Goal: Information Seeking & Learning: Learn about a topic

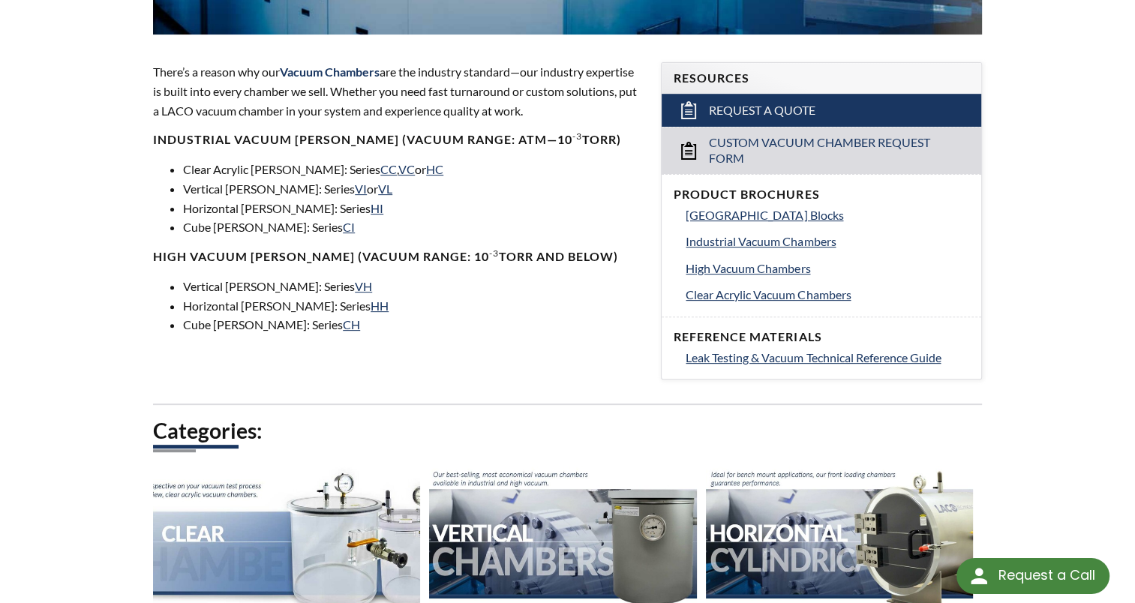
scroll to position [461, 0]
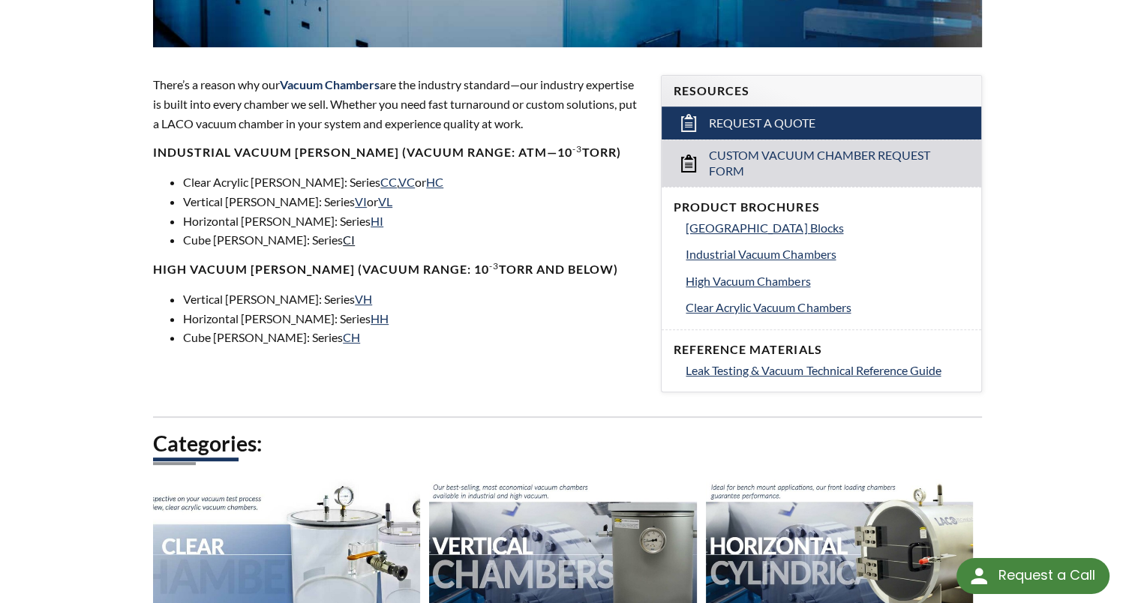
click at [343, 240] on link "CI" at bounding box center [349, 240] width 12 height 14
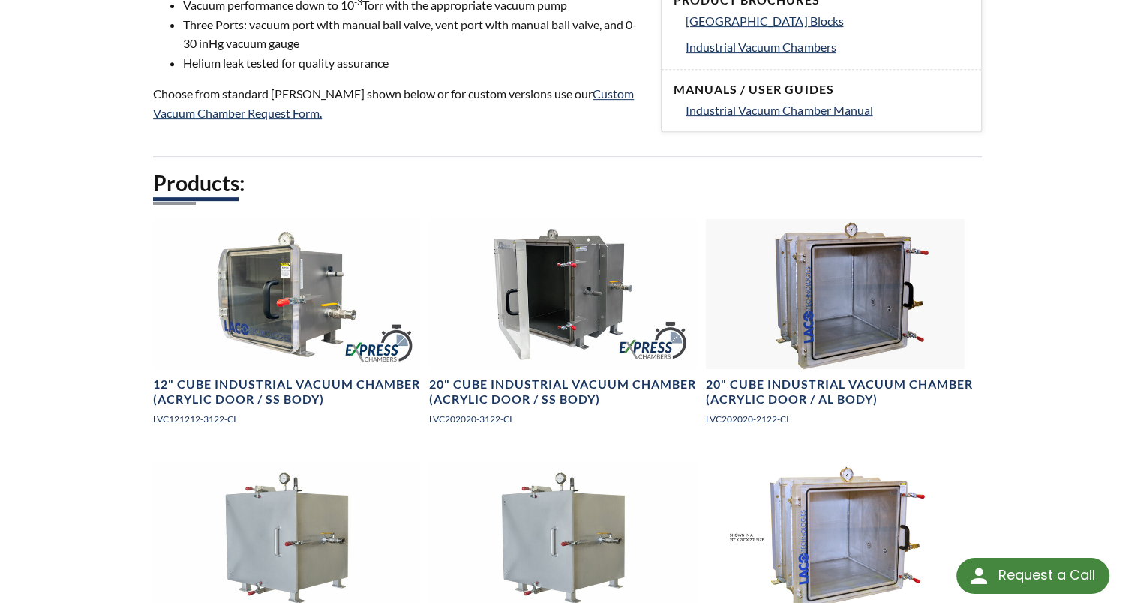
scroll to position [665, 0]
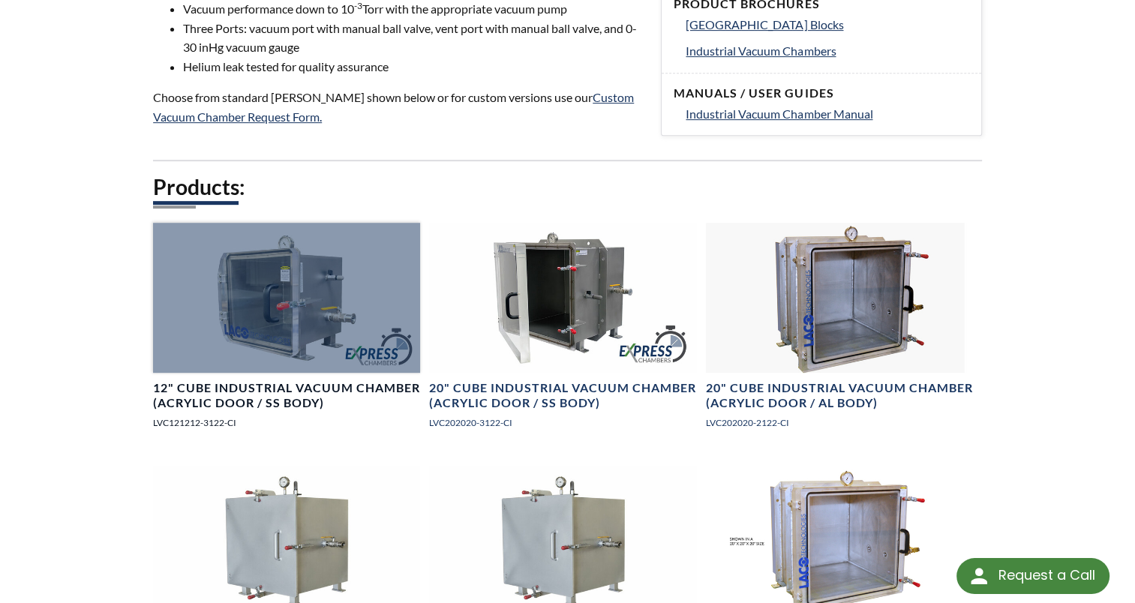
click at [315, 294] on div at bounding box center [286, 298] width 267 height 150
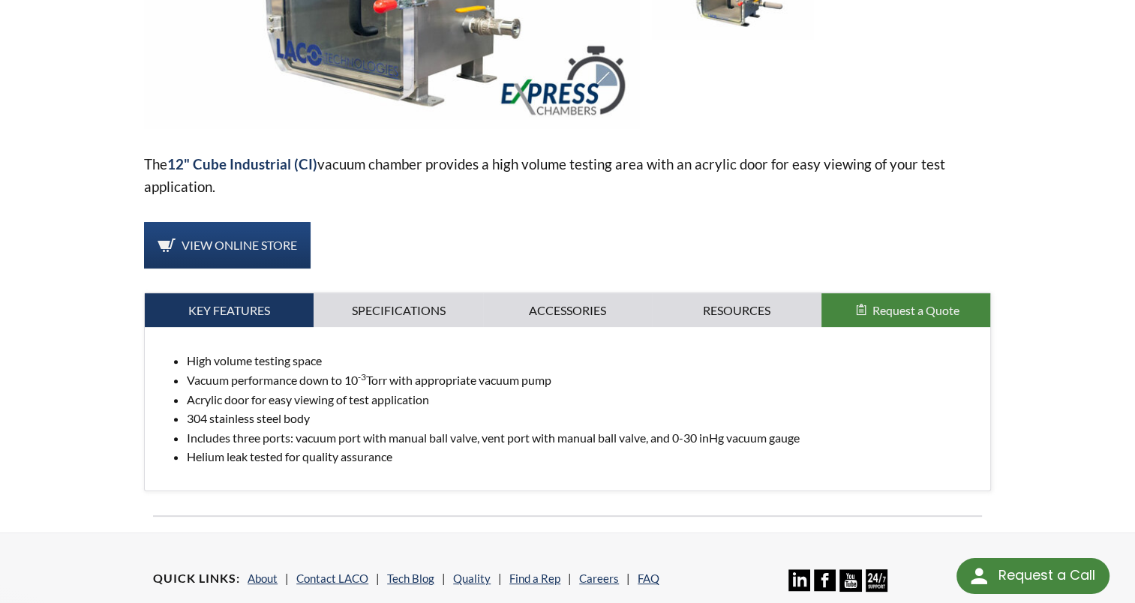
scroll to position [407, 0]
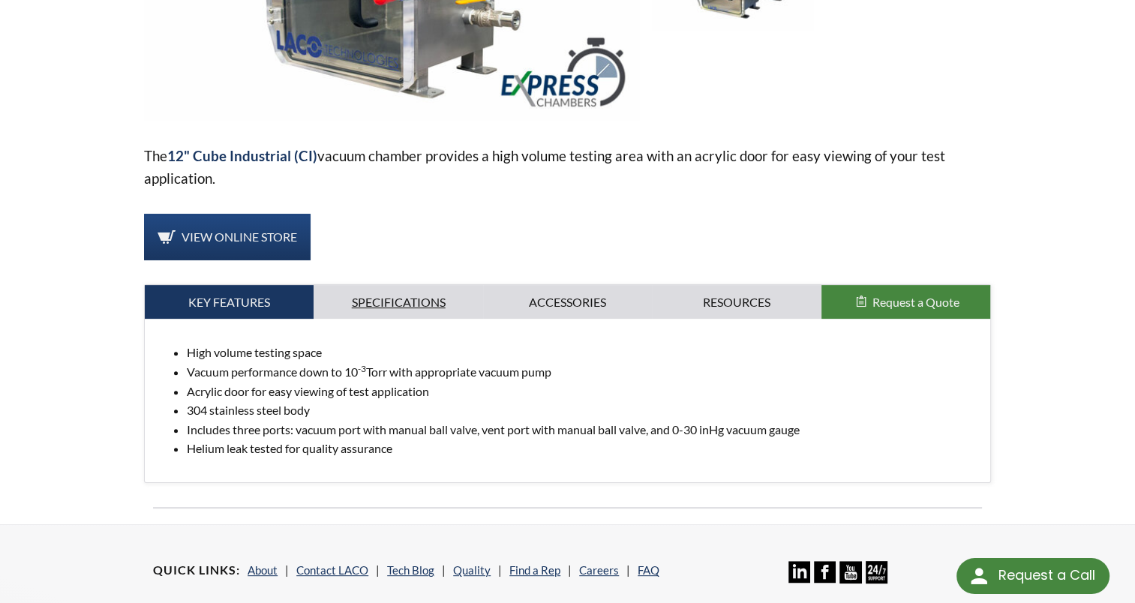
click at [411, 285] on link "Specifications" at bounding box center [398, 302] width 169 height 35
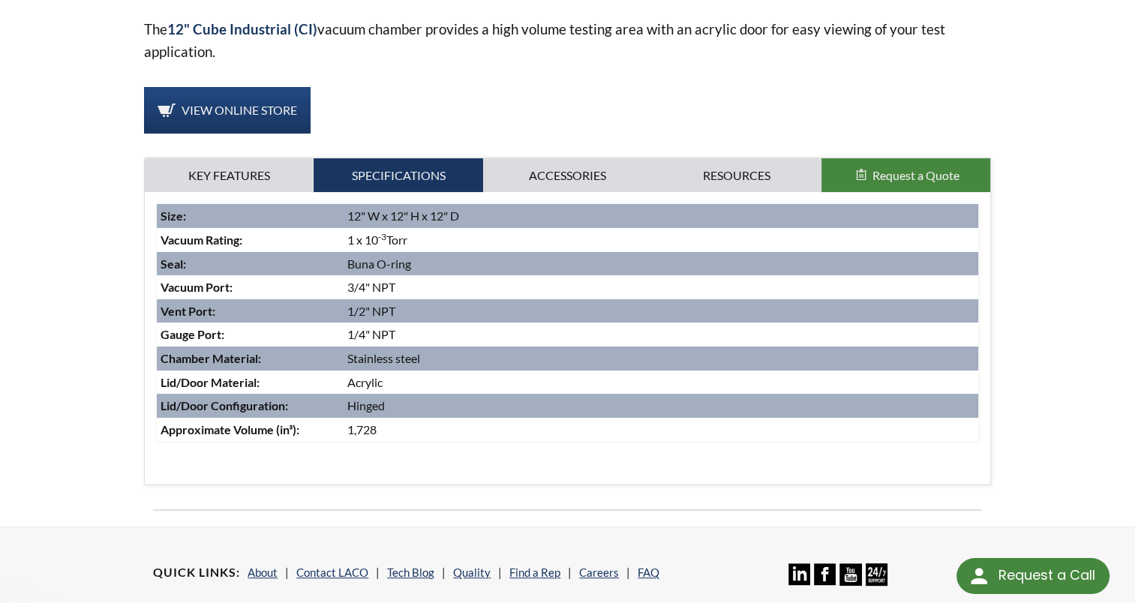
scroll to position [518, 0]
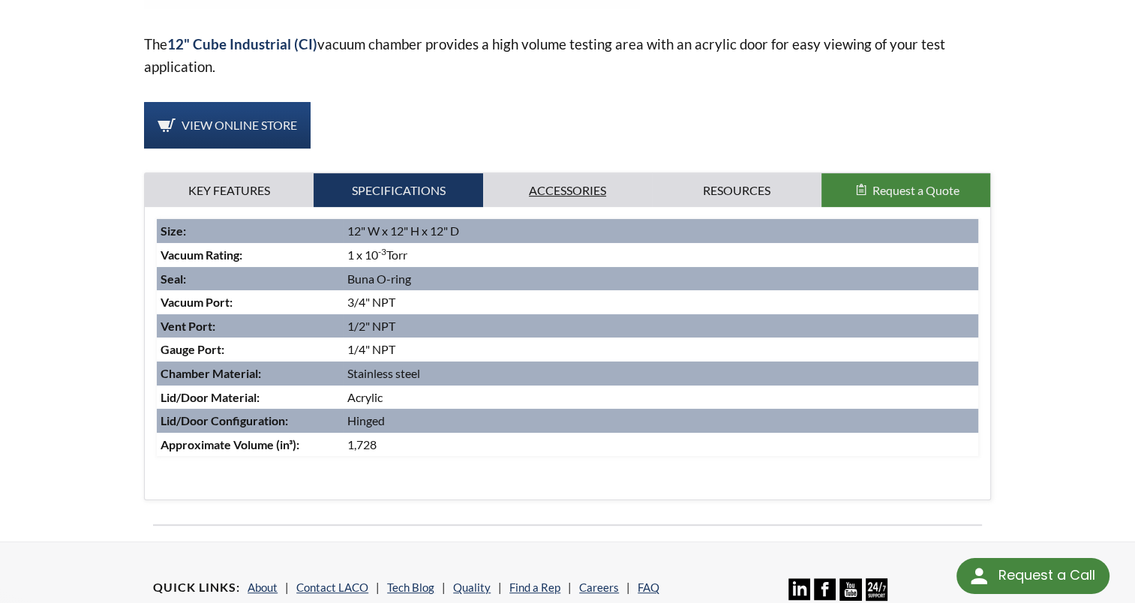
click at [580, 173] on link "Accessories" at bounding box center [567, 190] width 169 height 35
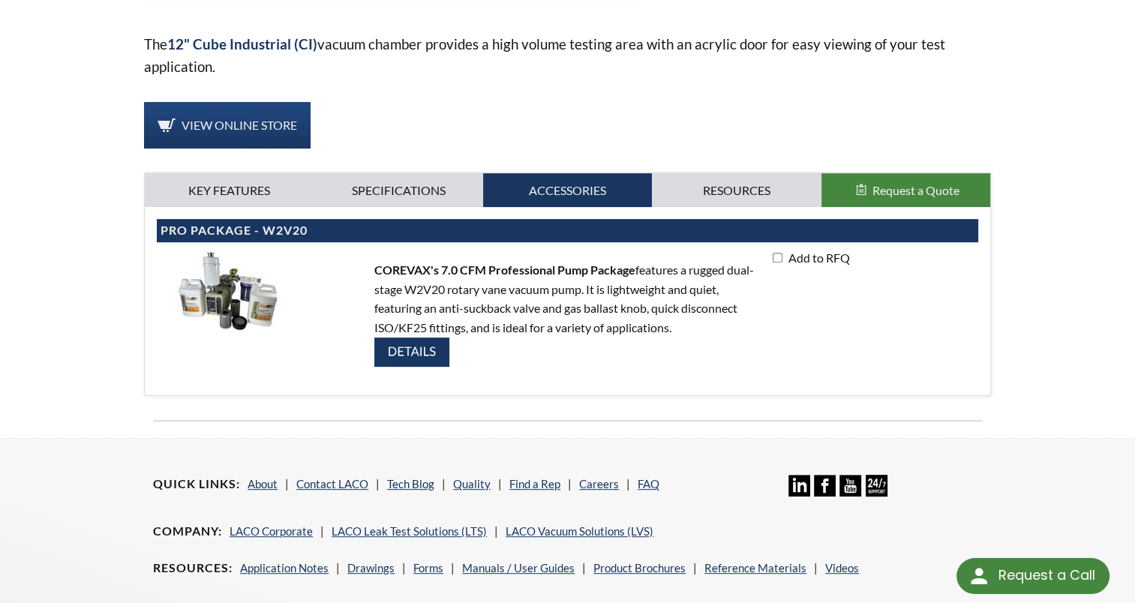
click at [409, 338] on img at bounding box center [411, 352] width 75 height 29
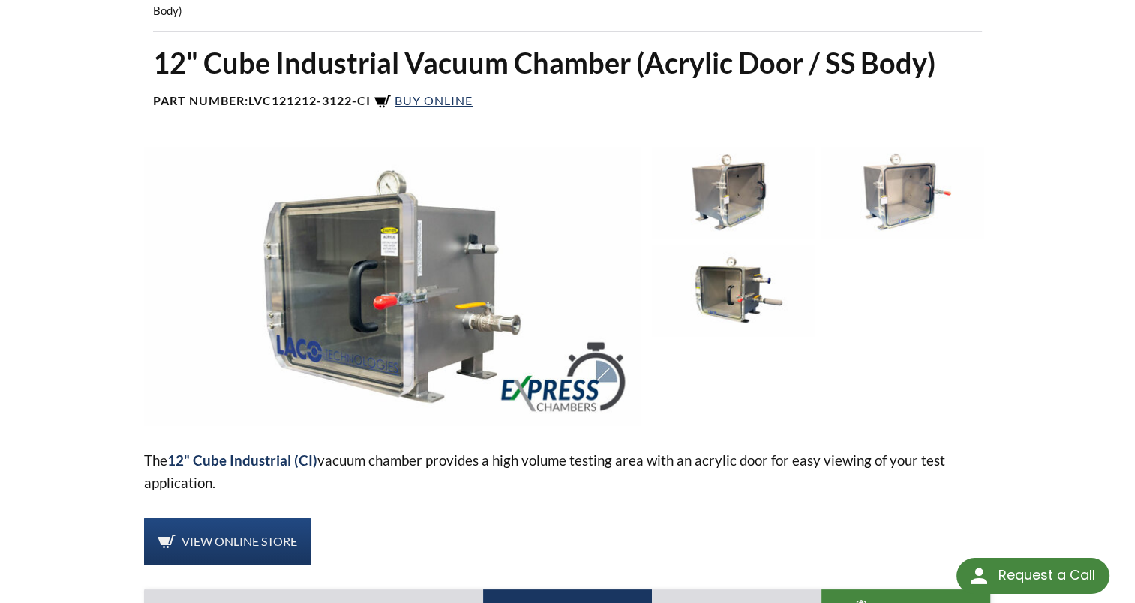
scroll to position [96, 0]
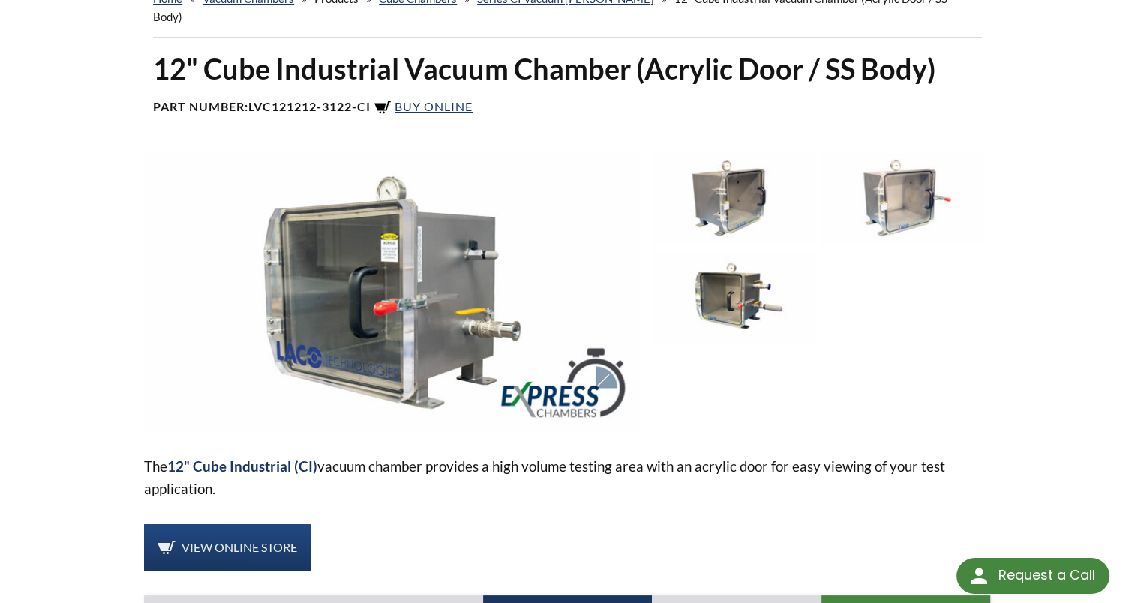
click at [707, 260] on img at bounding box center [733, 296] width 162 height 91
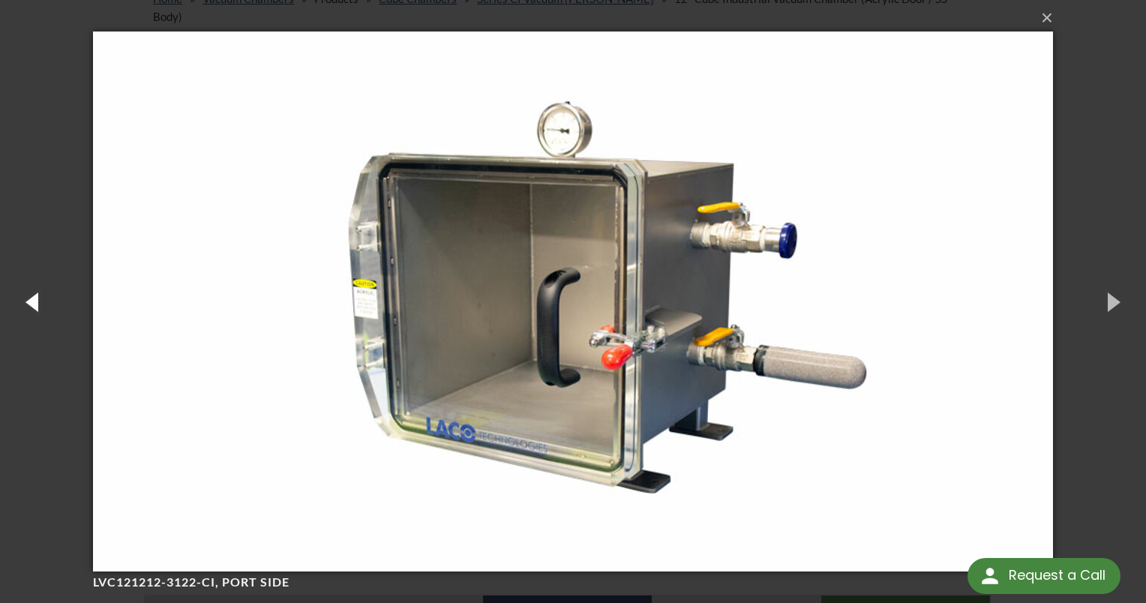
click at [32, 300] on button "button" at bounding box center [34, 301] width 68 height 83
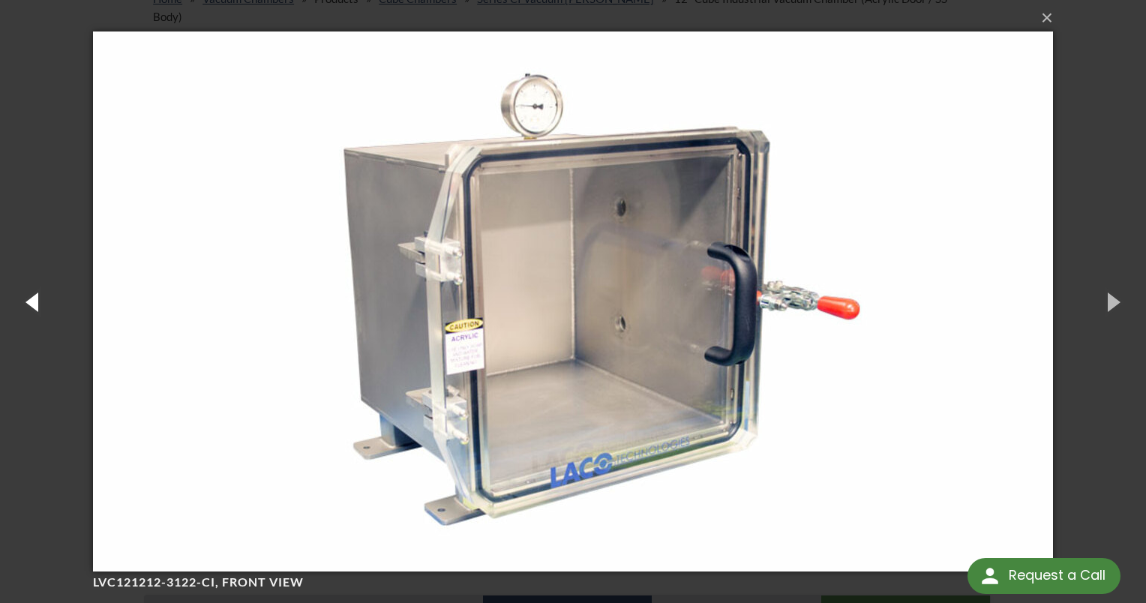
click at [32, 300] on button "button" at bounding box center [34, 301] width 68 height 83
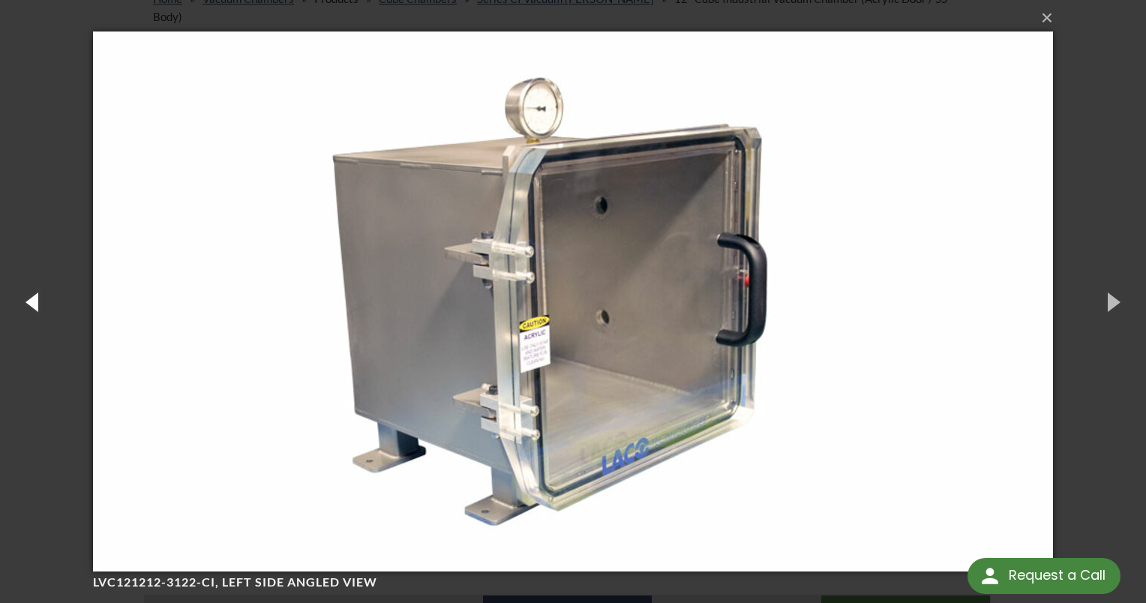
click at [32, 300] on button "button" at bounding box center [34, 301] width 68 height 83
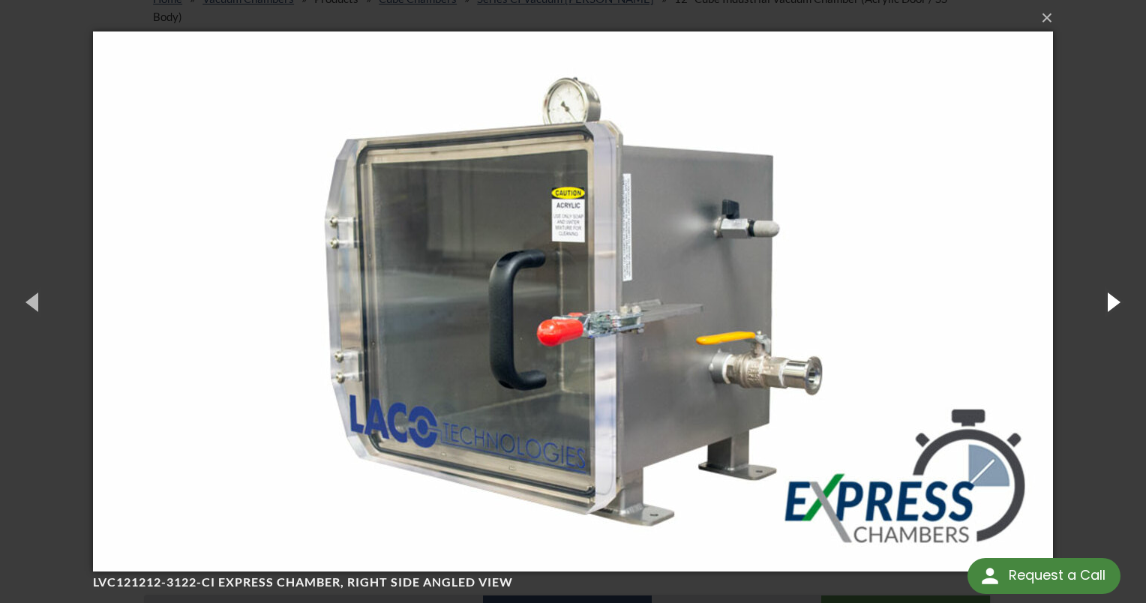
click at [1108, 300] on button "button" at bounding box center [1113, 301] width 68 height 83
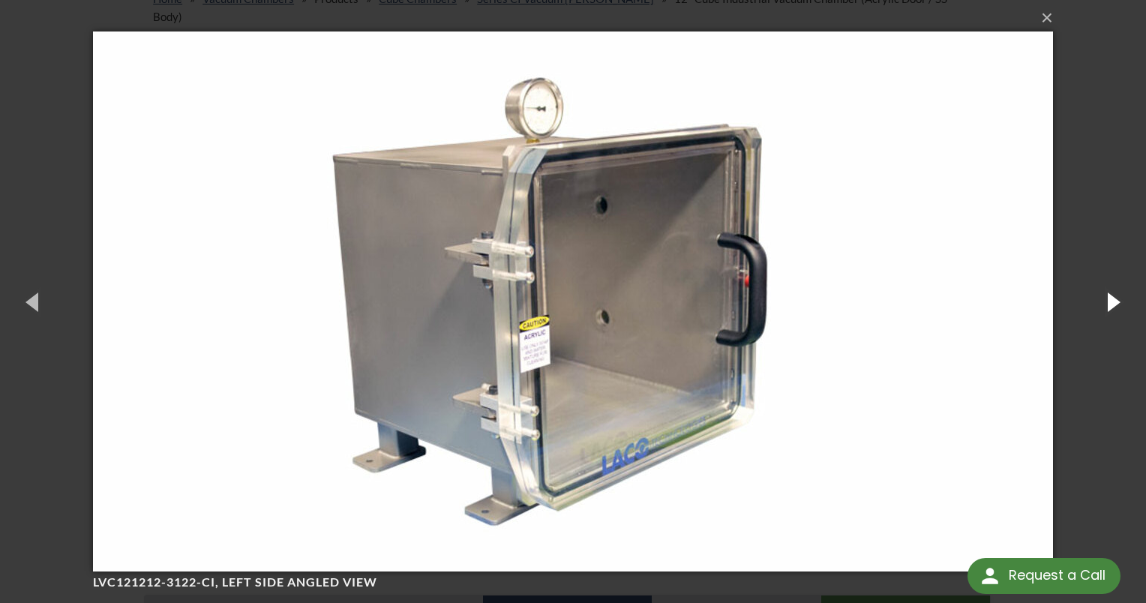
click at [1108, 300] on button "button" at bounding box center [1113, 301] width 68 height 83
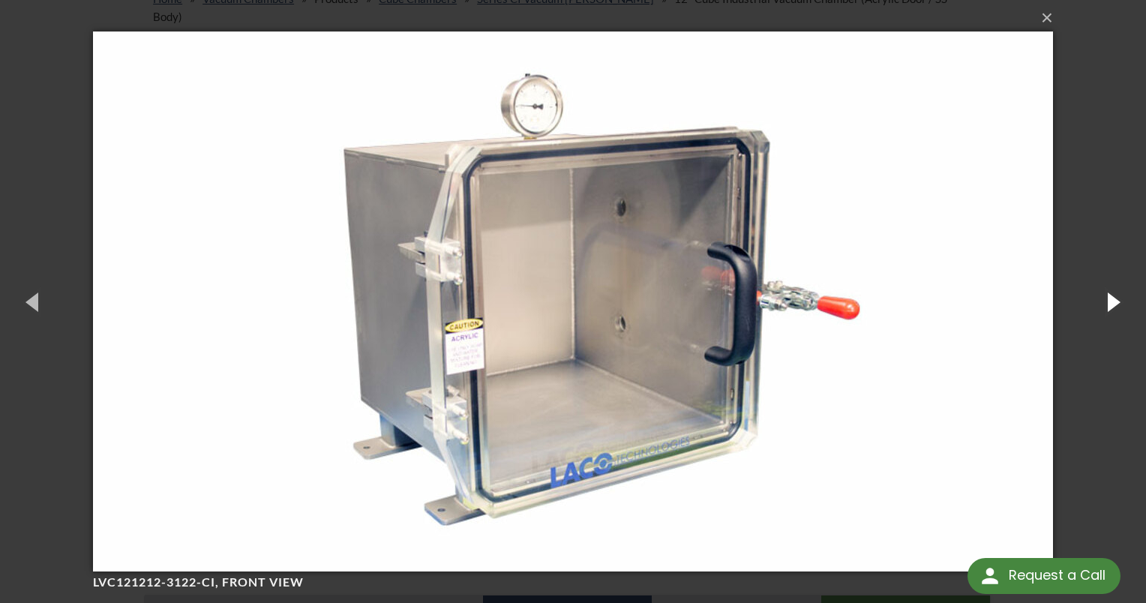
click at [1108, 300] on button "button" at bounding box center [1113, 301] width 68 height 83
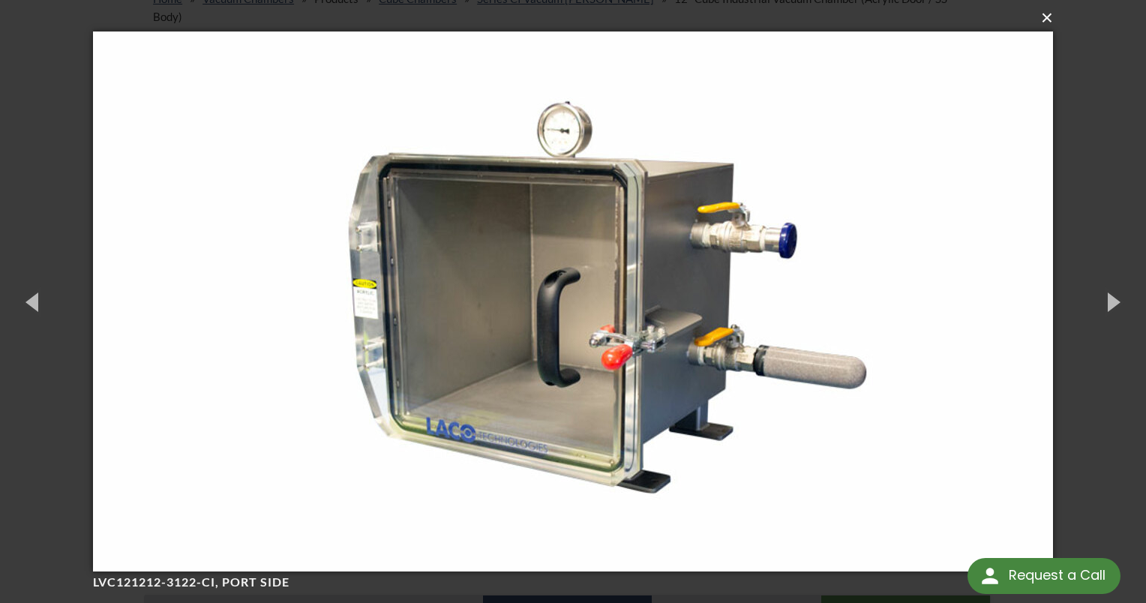
click at [1046, 18] on button "×" at bounding box center [578, 18] width 960 height 33
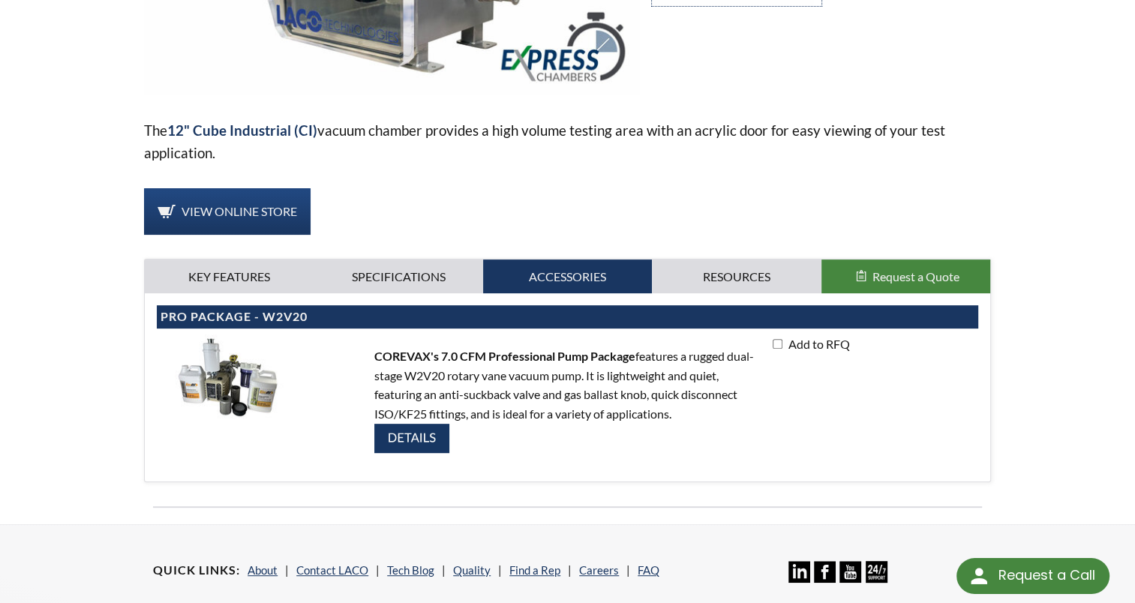
scroll to position [540, 0]
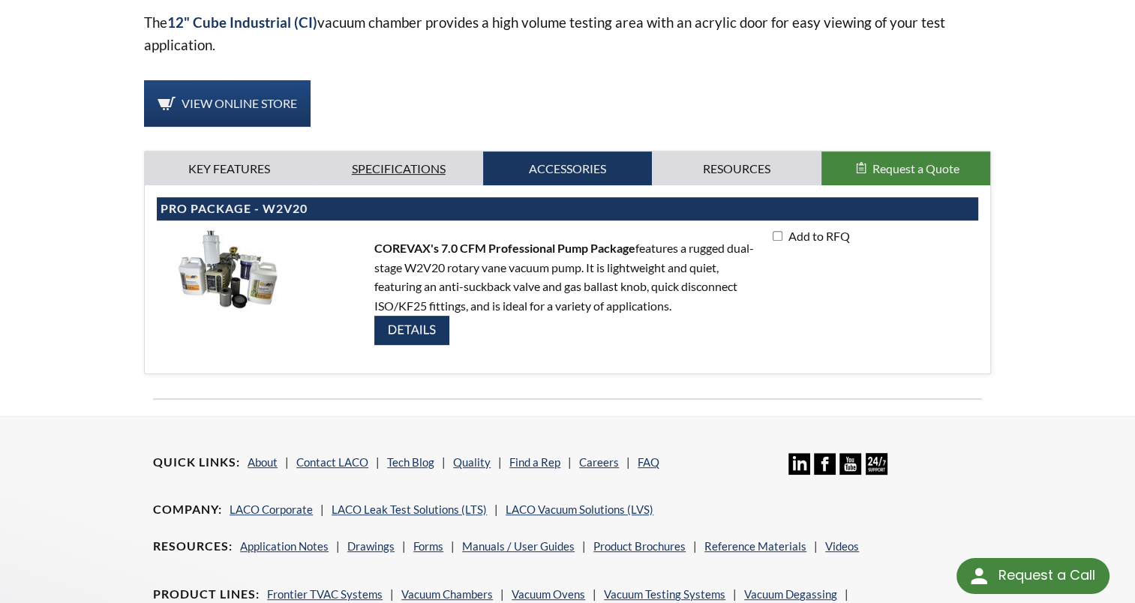
click at [409, 152] on link "Specifications" at bounding box center [398, 169] width 169 height 35
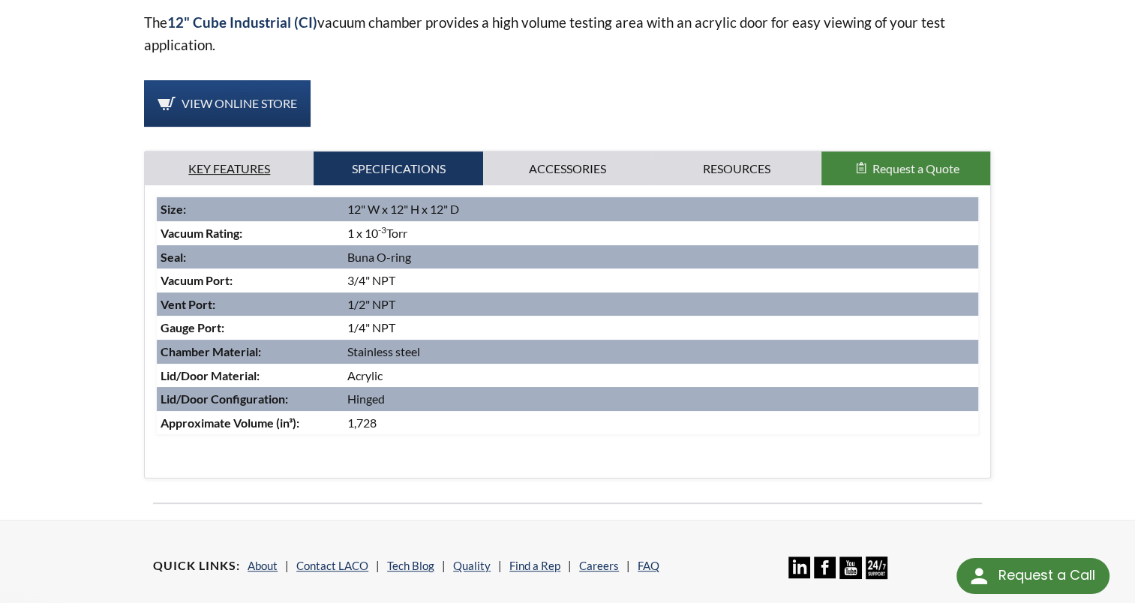
click at [285, 152] on link "Key Features" at bounding box center [229, 169] width 169 height 35
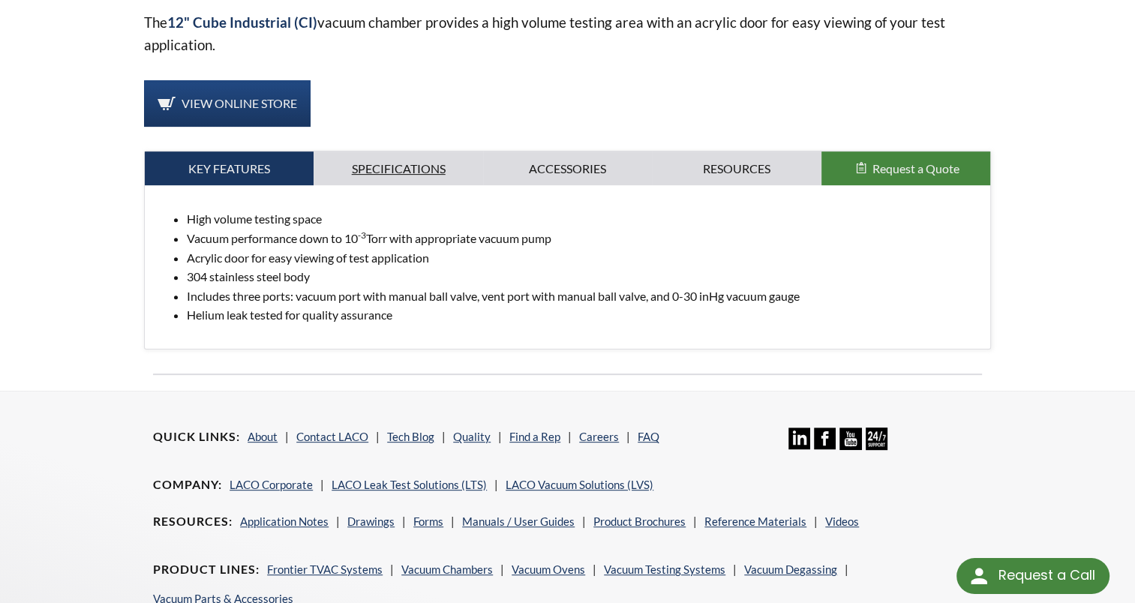
click at [407, 152] on link "Specifications" at bounding box center [398, 169] width 169 height 35
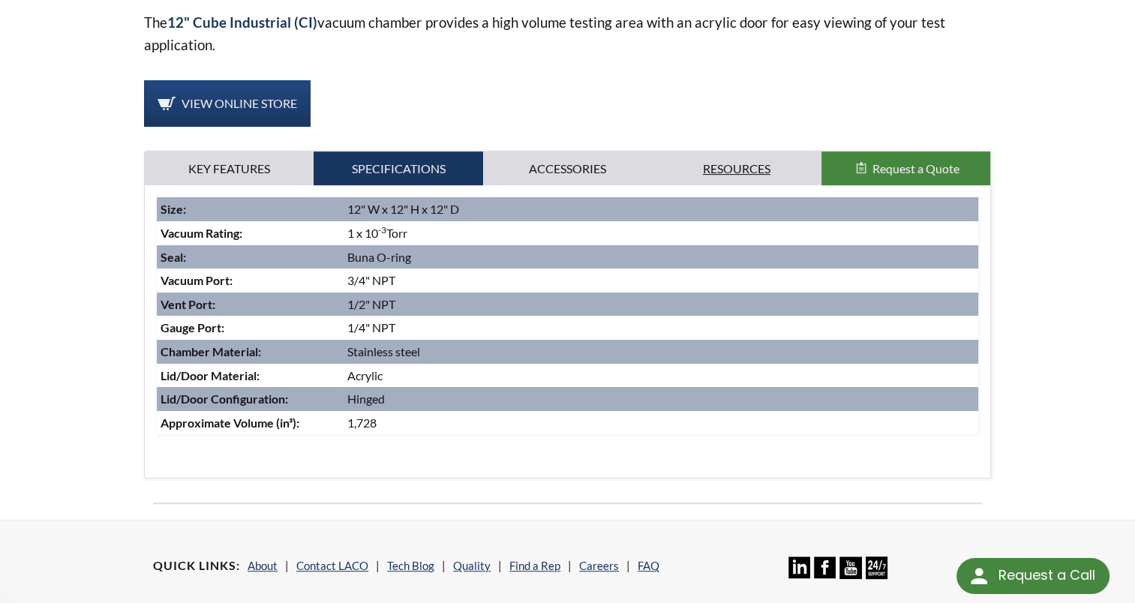
click at [710, 152] on link "Resources" at bounding box center [736, 169] width 169 height 35
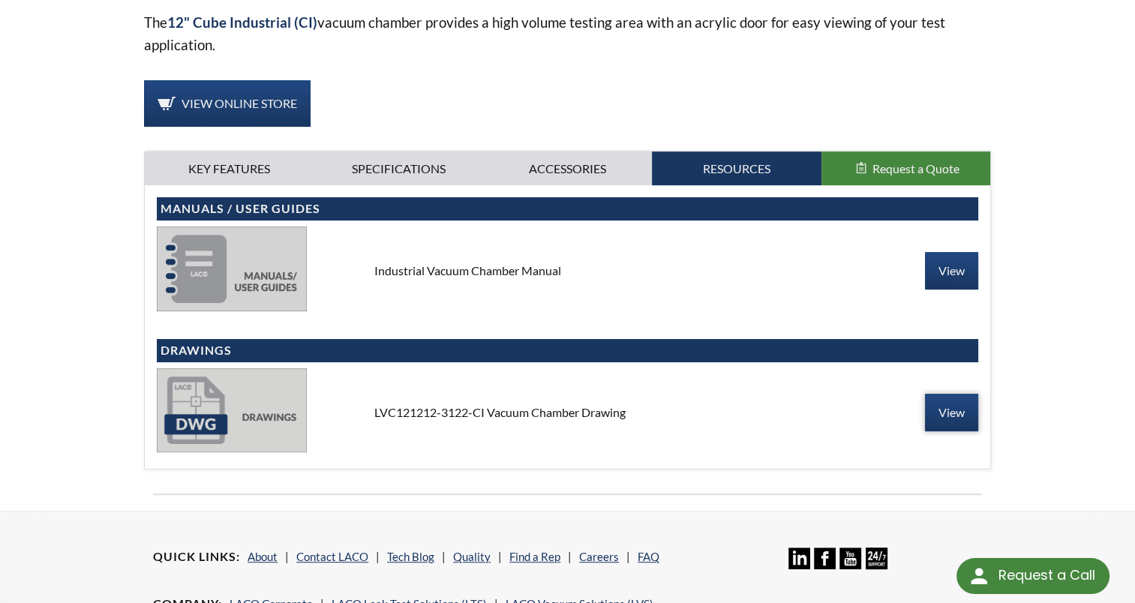
click at [941, 394] on link "View" at bounding box center [951, 413] width 53 height 38
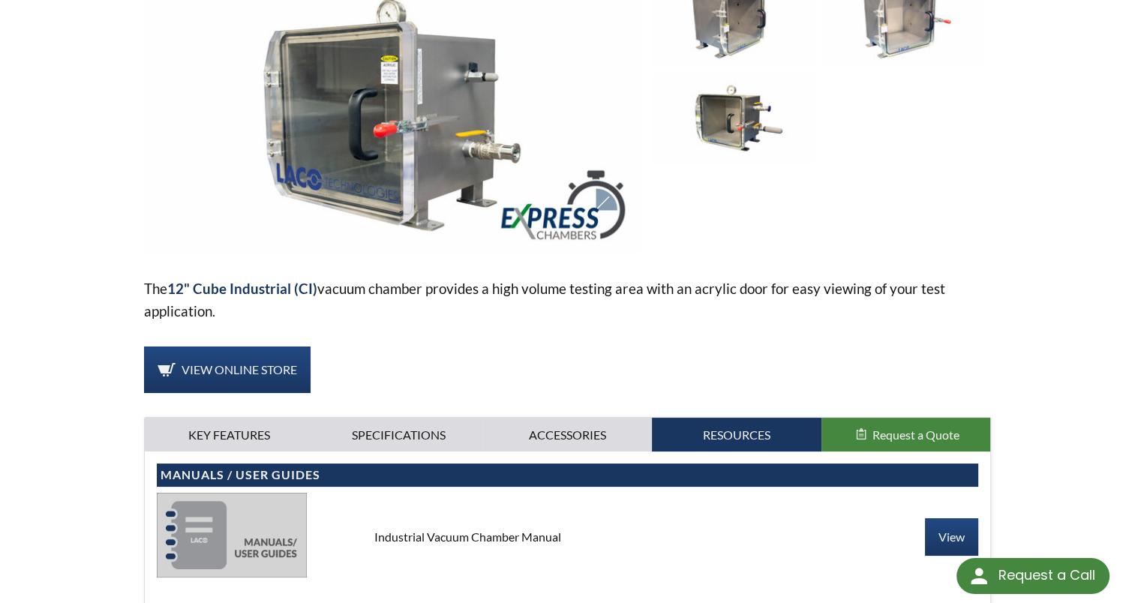
scroll to position [350, 0]
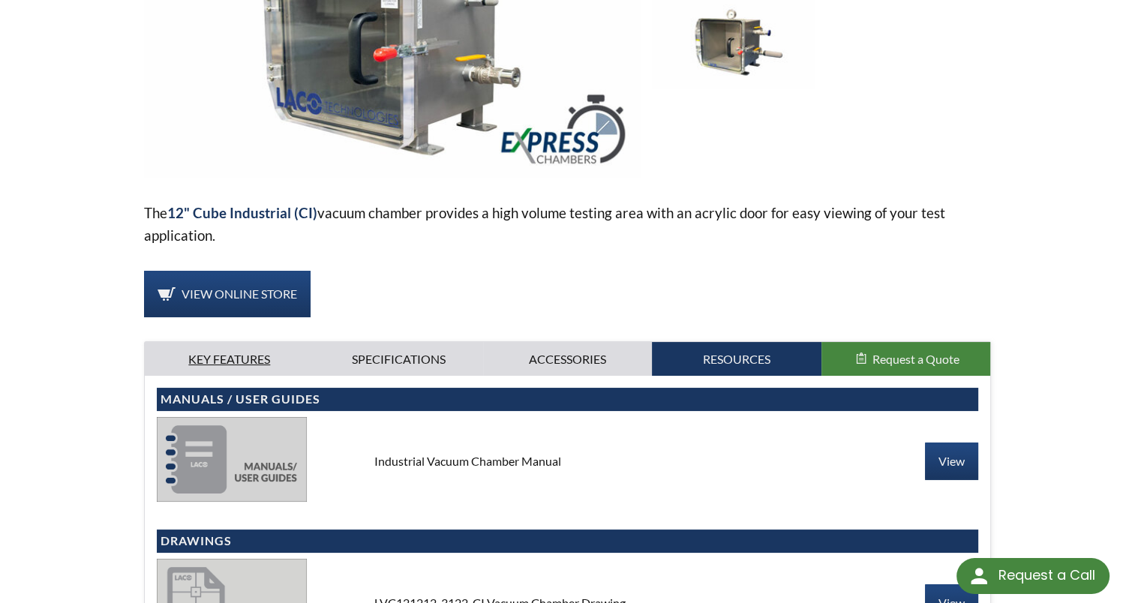
click at [216, 342] on link "Key Features" at bounding box center [229, 359] width 169 height 35
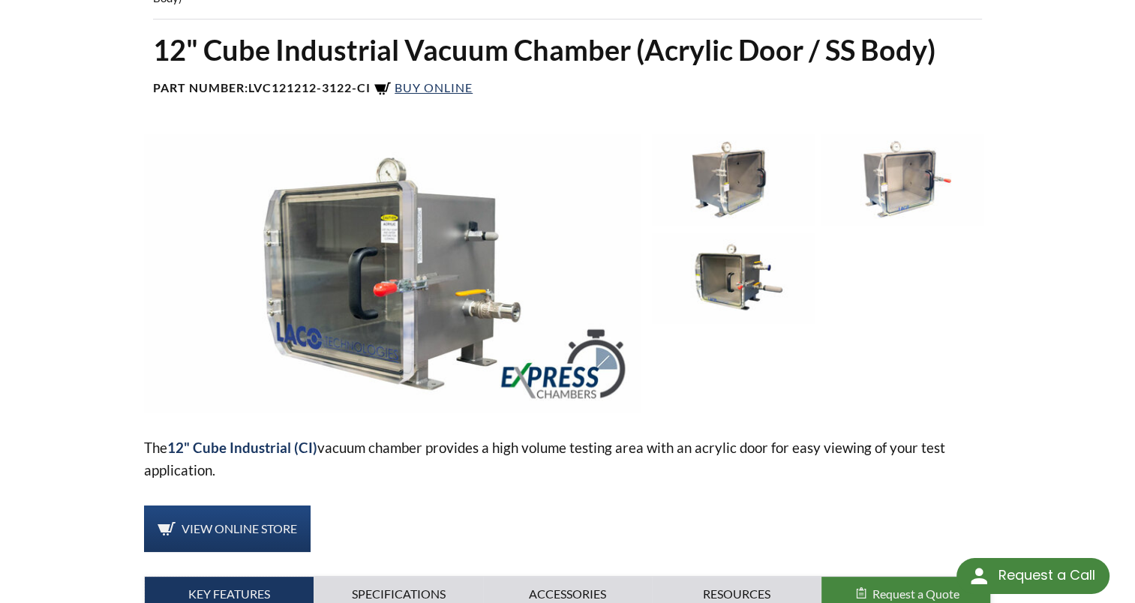
scroll to position [117, 0]
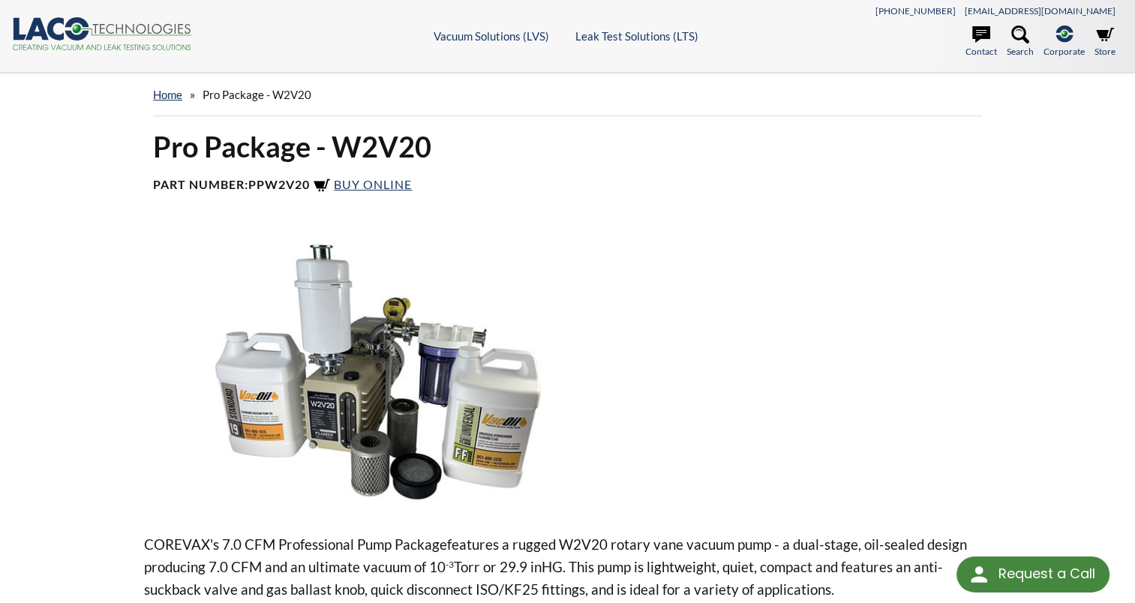
select select "Language Translate Widget"
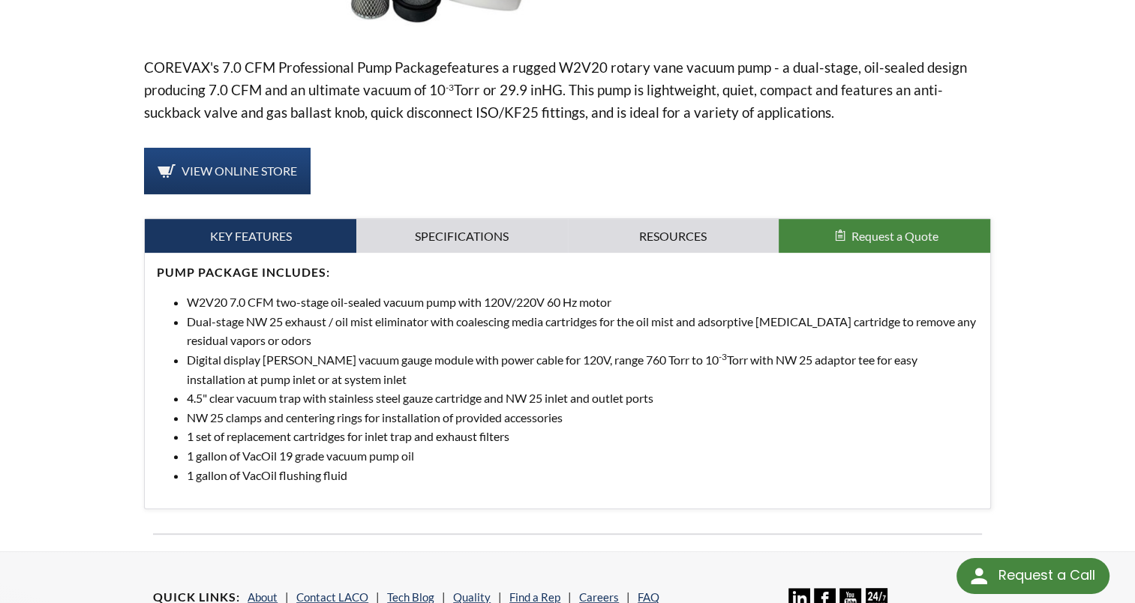
scroll to position [485, 0]
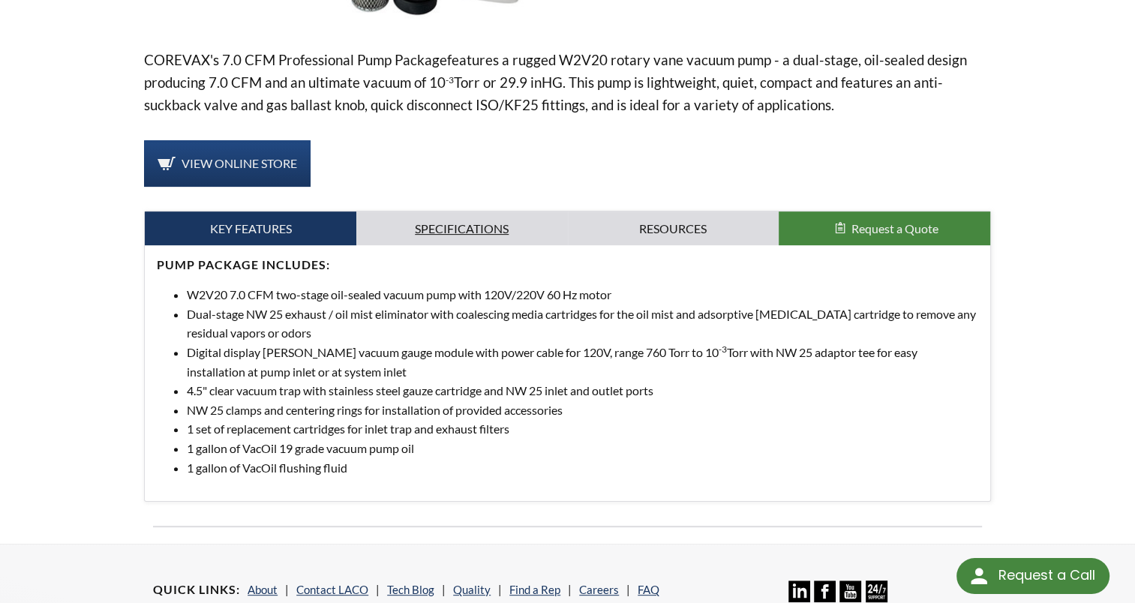
click at [492, 228] on link "Specifications" at bounding box center [462, 229] width 212 height 35
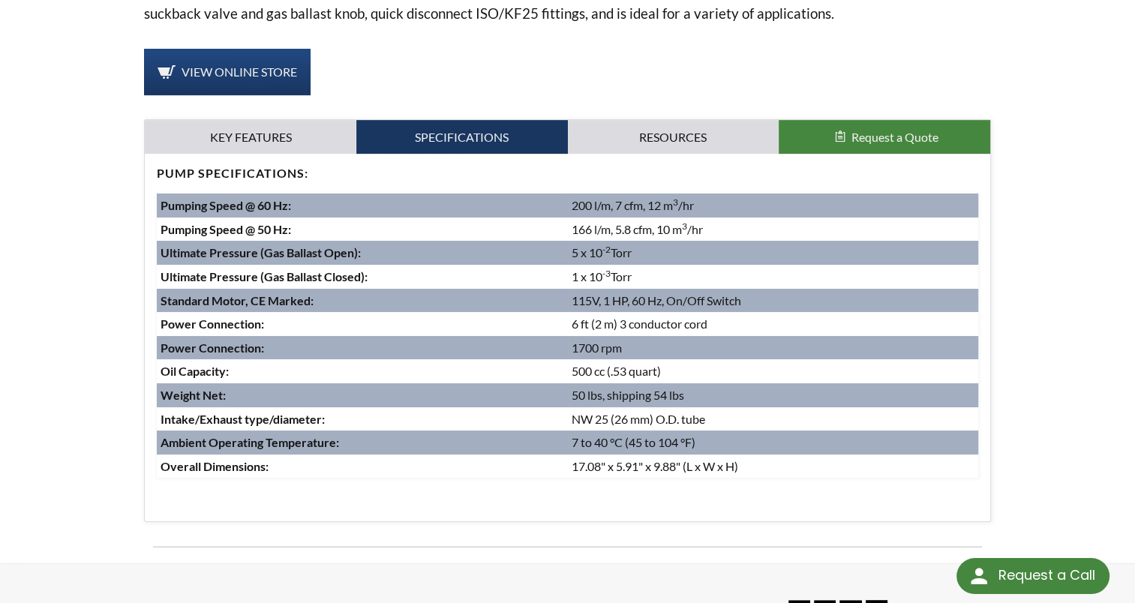
scroll to position [587, 0]
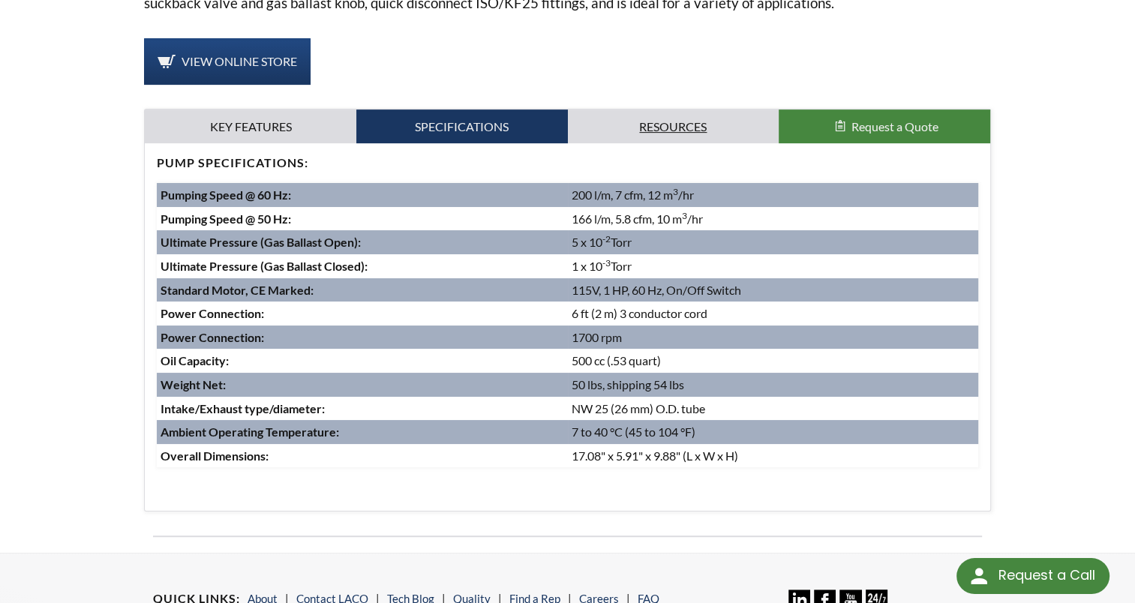
click at [693, 133] on link "Resources" at bounding box center [674, 127] width 212 height 35
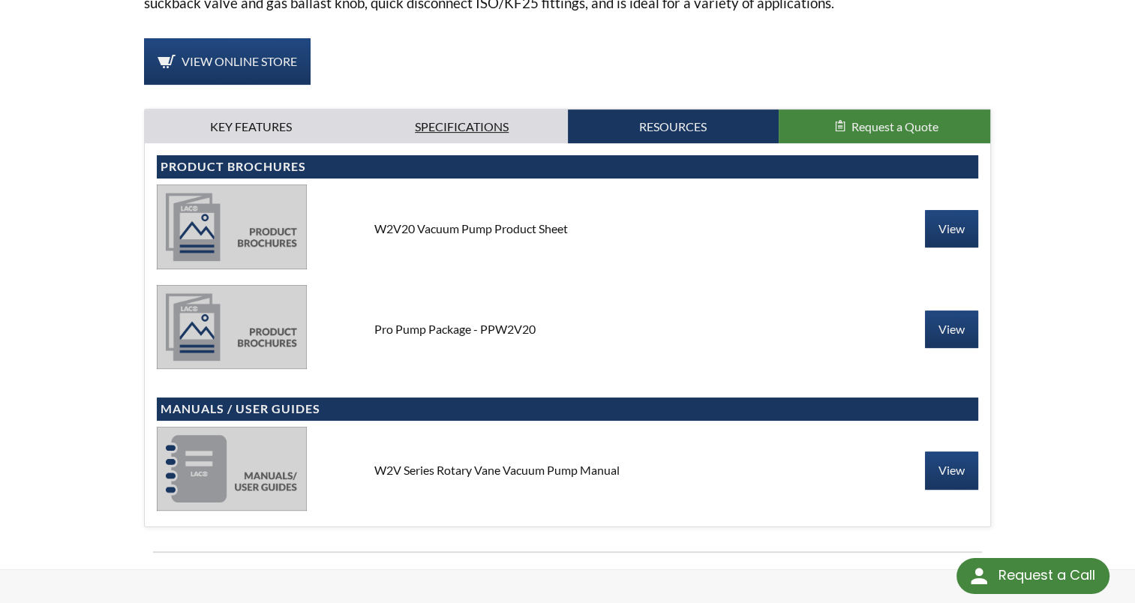
click at [495, 124] on link "Specifications" at bounding box center [462, 127] width 212 height 35
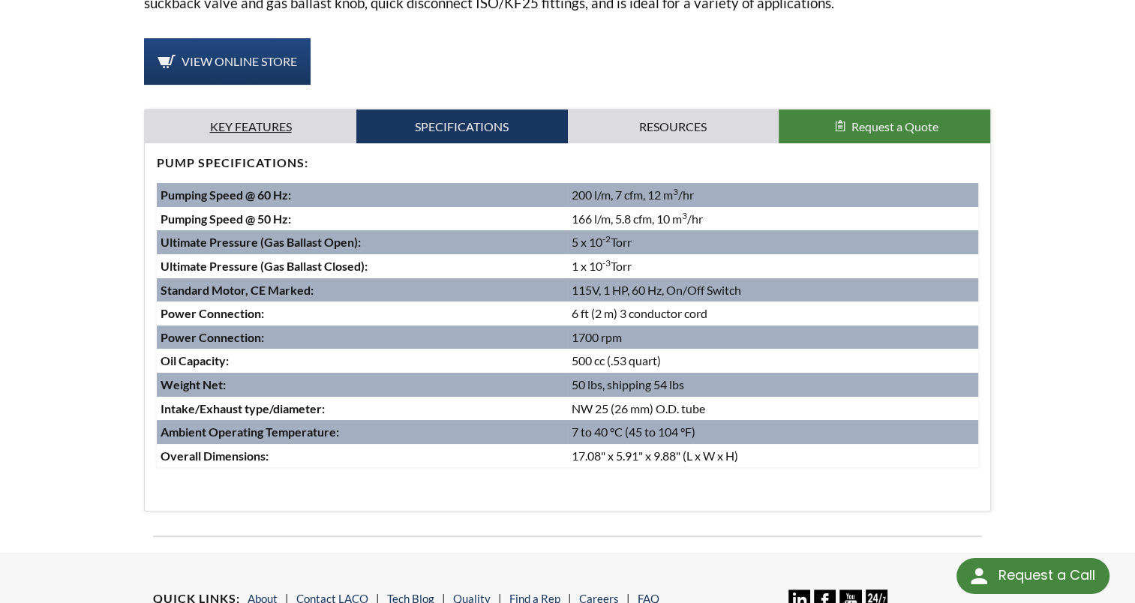
click at [248, 120] on link "Key Features" at bounding box center [251, 127] width 212 height 35
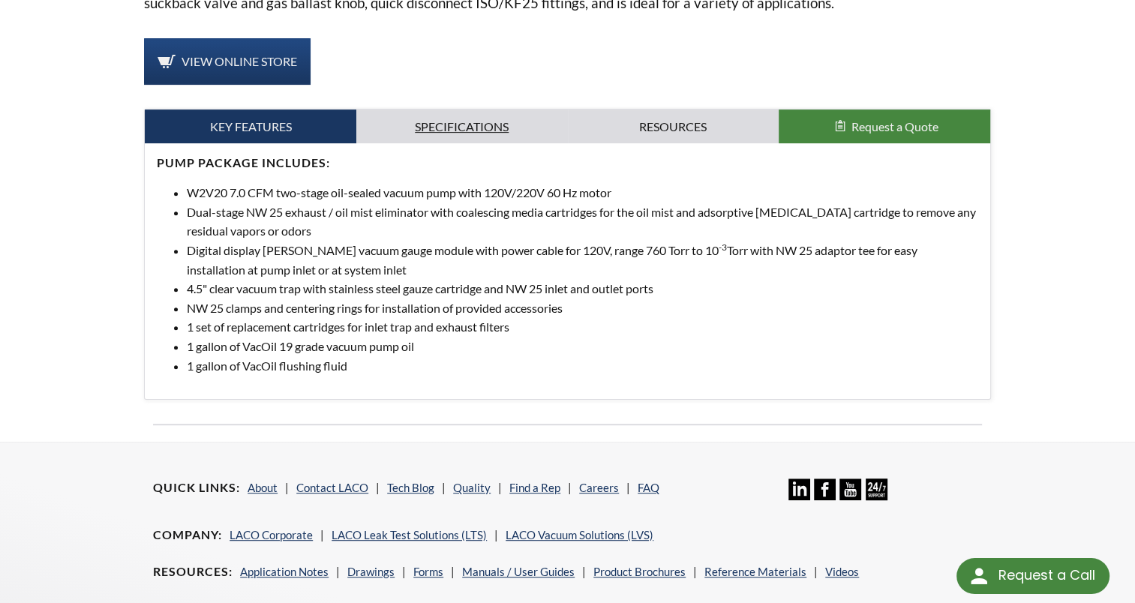
click at [465, 128] on link "Specifications" at bounding box center [462, 127] width 212 height 35
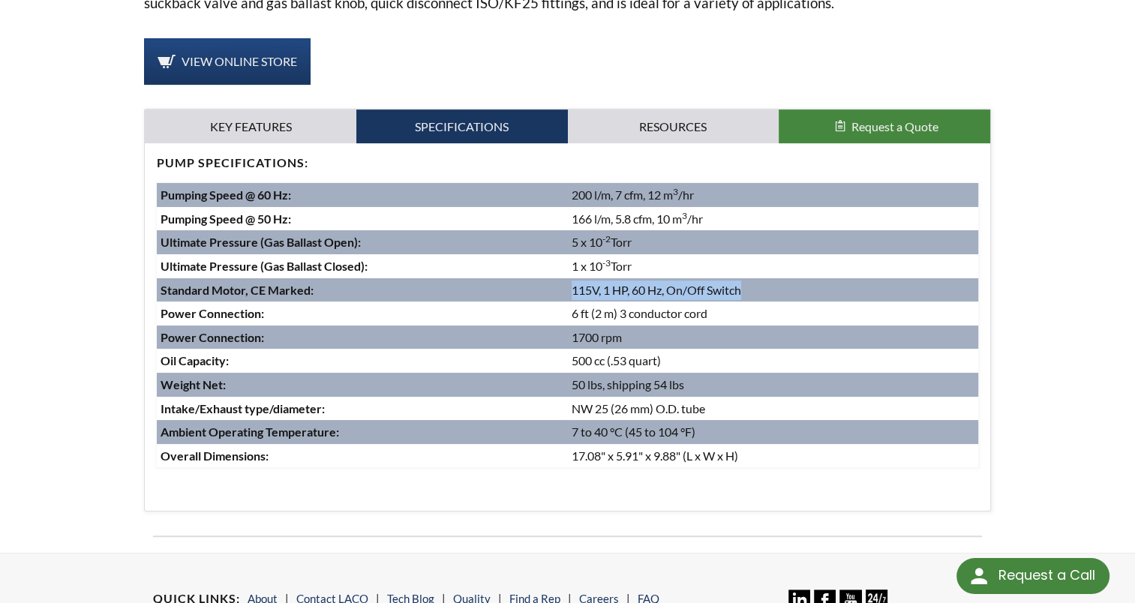
drag, startPoint x: 571, startPoint y: 289, endPoint x: 741, endPoint y: 278, distance: 170.7
click at [741, 278] on td "115V, 1 HP, 60 Hz, On/Off Switch" at bounding box center [773, 290] width 410 height 24
copy td "115V, 1 HP, 60 Hz, On/Off Switch"
click at [884, 326] on td "1700 rpm" at bounding box center [773, 338] width 410 height 24
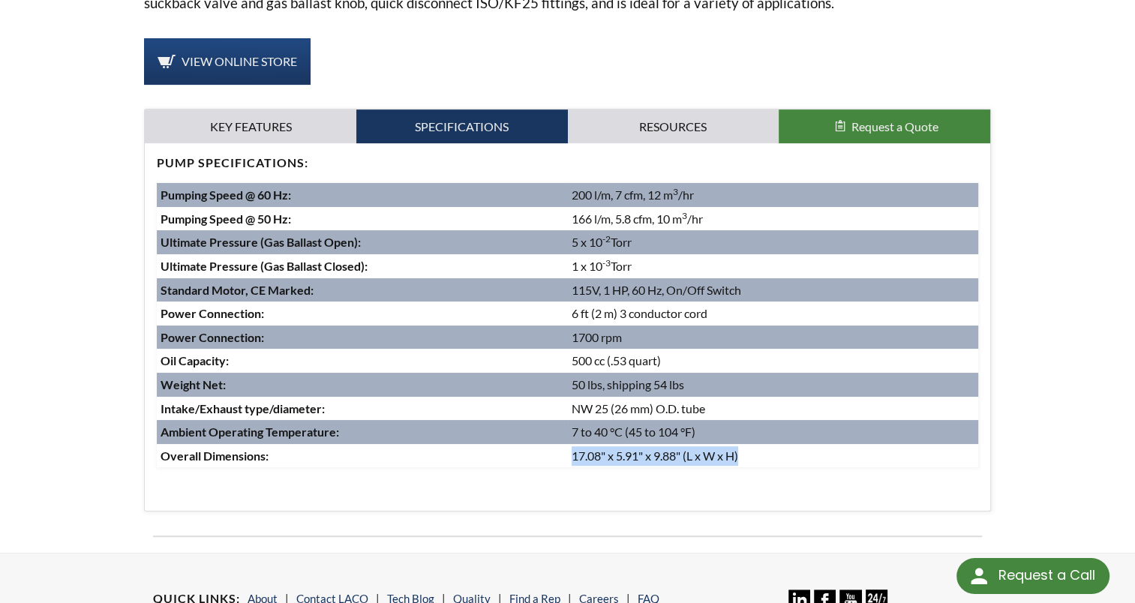
drag, startPoint x: 751, startPoint y: 455, endPoint x: 572, endPoint y: 455, distance: 179.3
click at [572, 455] on td "17.08" x 5.91" x 9.88" (L x W x H)" at bounding box center [773, 456] width 410 height 24
copy td "17.08" x 5.91" x 9.88" (L x W x H)"
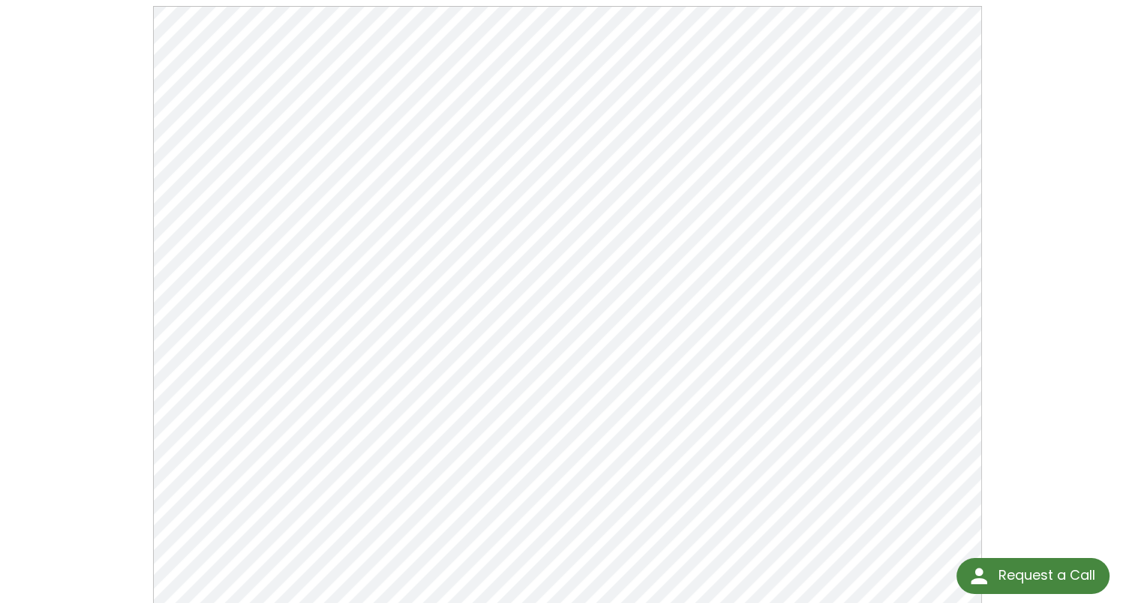
scroll to position [161, 0]
